Goal: Information Seeking & Learning: Learn about a topic

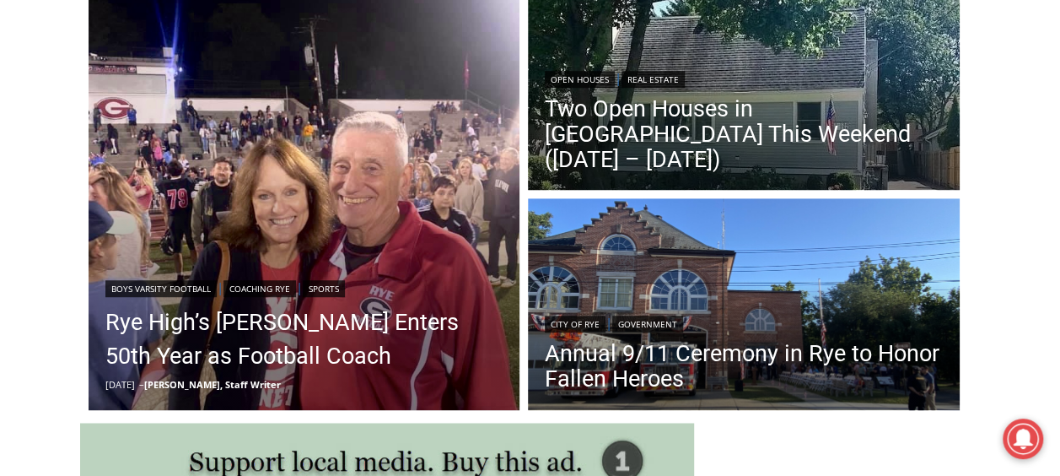
scroll to position [493, 0]
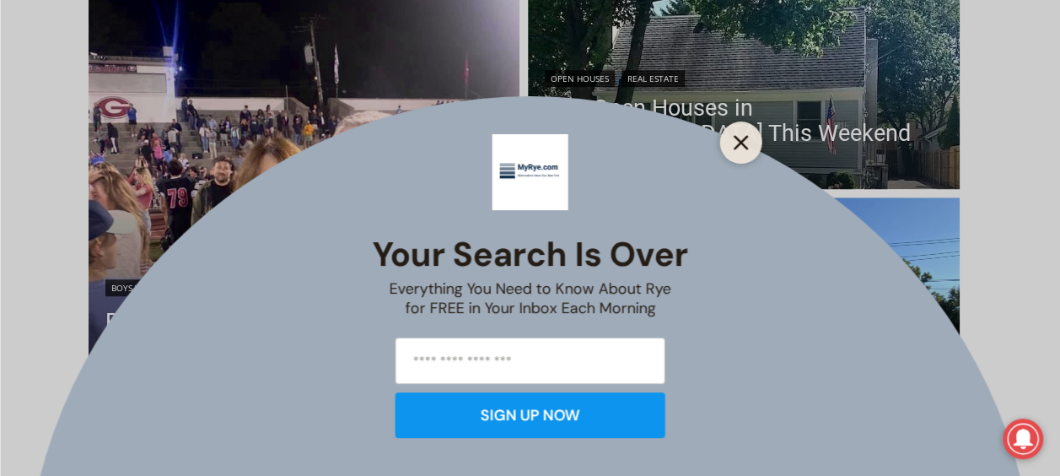
click at [740, 146] on icon "Close" at bounding box center [741, 142] width 15 height 15
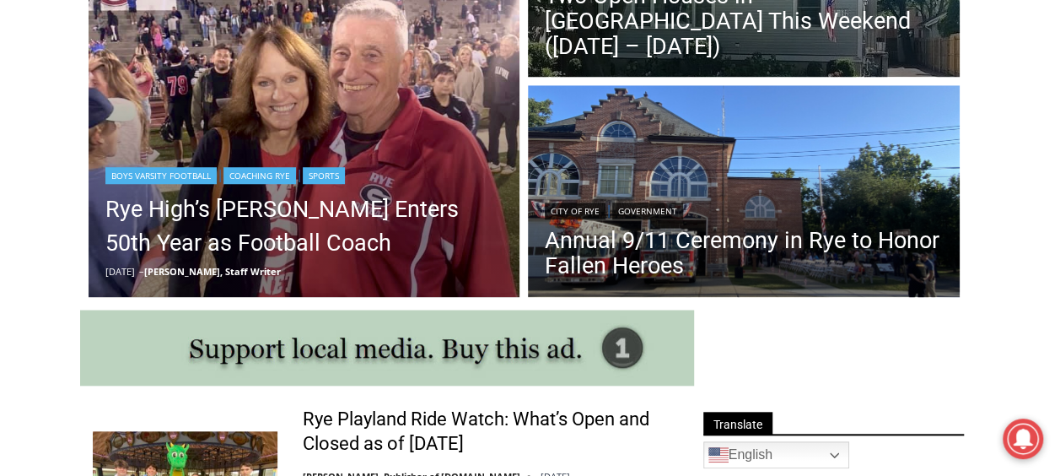
scroll to position [607, 0]
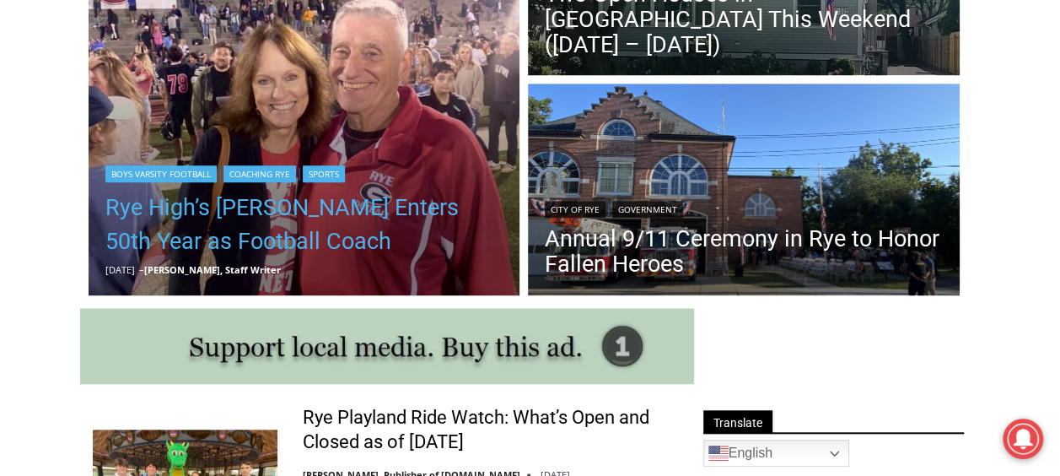
click at [396, 206] on link "Rye High’s [PERSON_NAME] Enters 50th Year as Football Coach" at bounding box center [304, 224] width 398 height 67
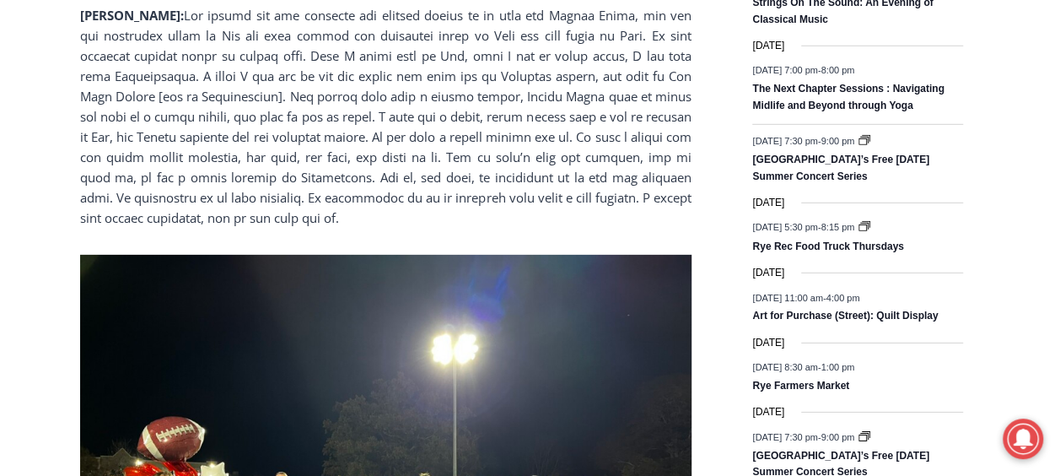
scroll to position [2496, 0]
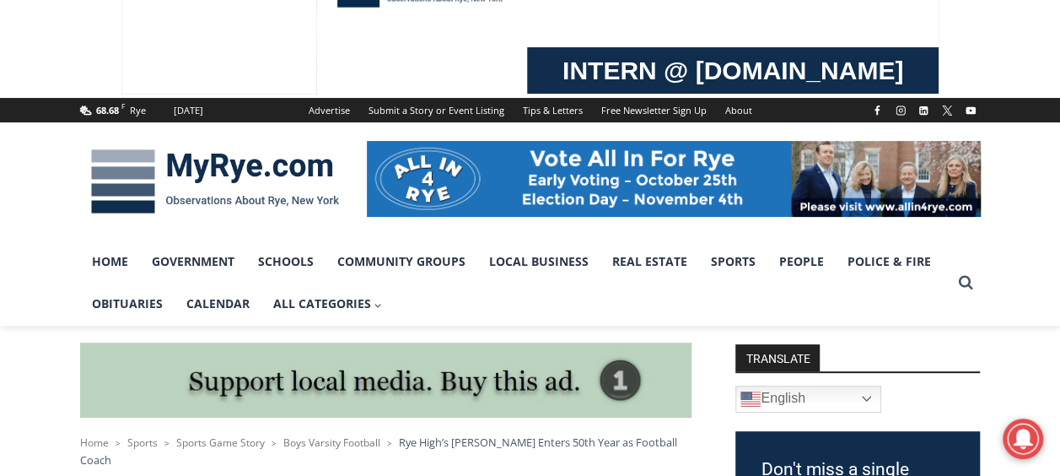
scroll to position [0, 0]
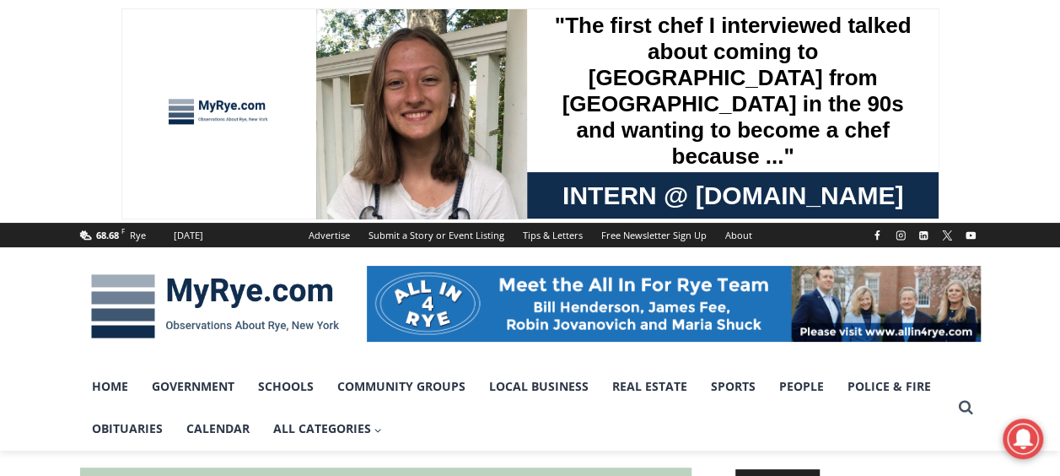
click at [263, 289] on img at bounding box center [215, 306] width 270 height 88
